Goal: Transaction & Acquisition: Purchase product/service

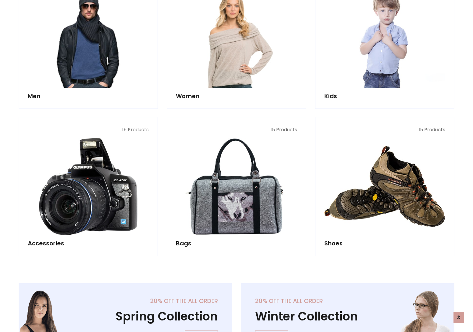
scroll to position [198, 0]
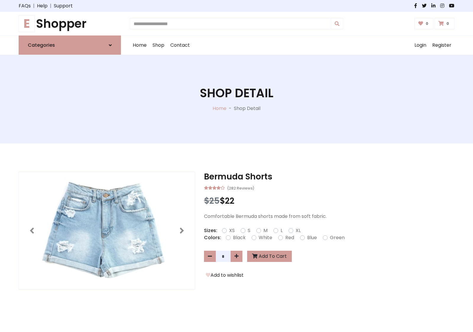
click at [70, 24] on h1 "E Shopper" at bounding box center [70, 24] width 102 height 14
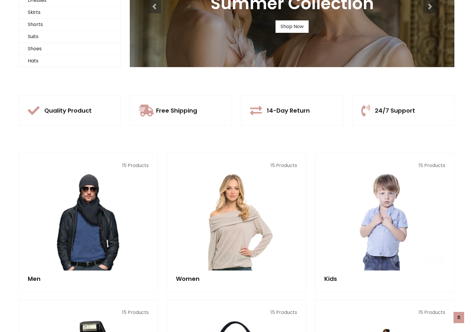
scroll to position [57, 0]
